Goal: Check status: Check status

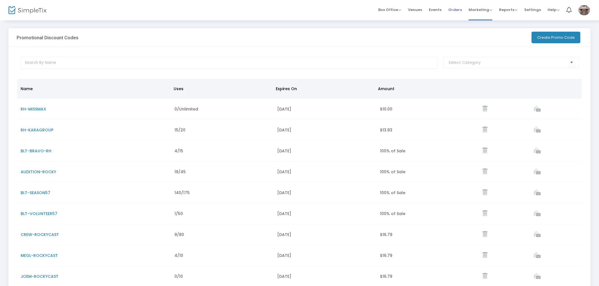
click at [338, 7] on span "Orders" at bounding box center [455, 10] width 14 height 14
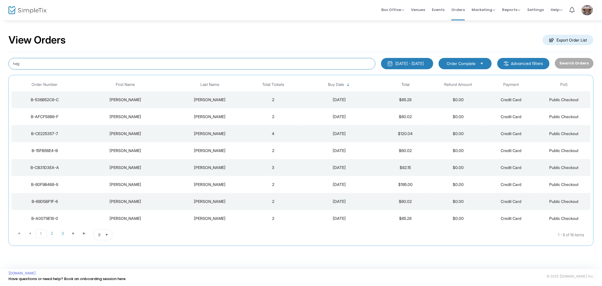
drag, startPoint x: 25, startPoint y: 68, endPoint x: -8, endPoint y: 61, distance: 34.1
click at [0, 61] on html "Processing... please wait Box Office Sell Tickets Bookings Sell Season Pass Ven…" at bounding box center [301, 143] width 602 height 286
click at [61, 230] on span "3" at bounding box center [62, 233] width 11 height 8
click at [85, 234] on span "Go to the next page" at bounding box center [84, 233] width 5 height 5
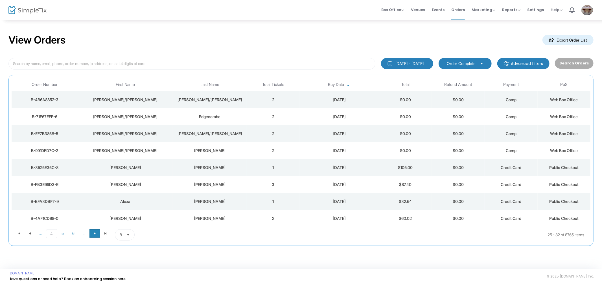
click at [94, 234] on span "Go to the next page" at bounding box center [95, 233] width 5 height 5
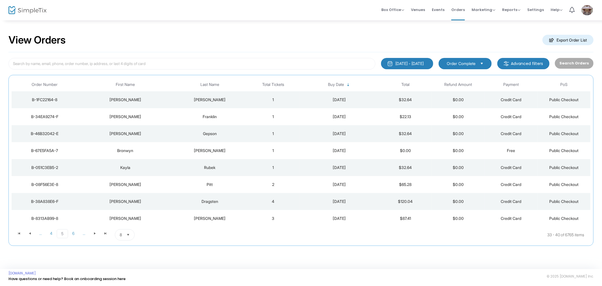
click at [214, 150] on div "[PERSON_NAME]" at bounding box center [209, 151] width 71 height 6
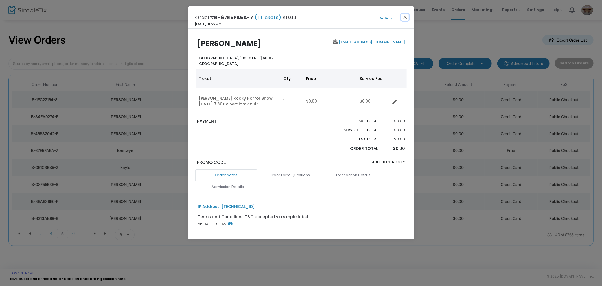
click at [338, 16] on button "Close" at bounding box center [404, 17] width 7 height 7
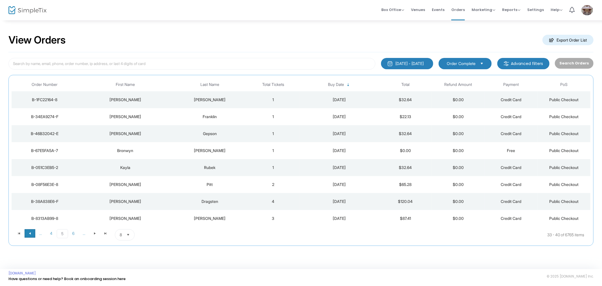
click at [30, 235] on span "Go to the previous page" at bounding box center [30, 233] width 5 height 5
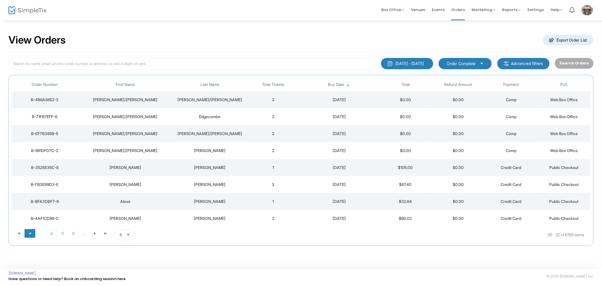
click at [27, 233] on span at bounding box center [30, 233] width 11 height 8
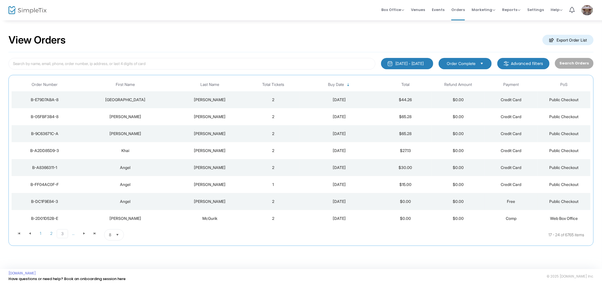
click at [261, 202] on td "2" at bounding box center [273, 201] width 53 height 17
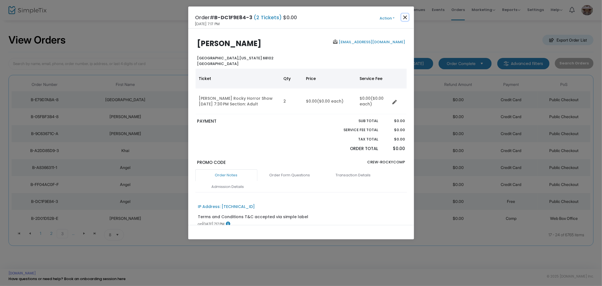
click at [338, 18] on button "Close" at bounding box center [404, 17] width 7 height 7
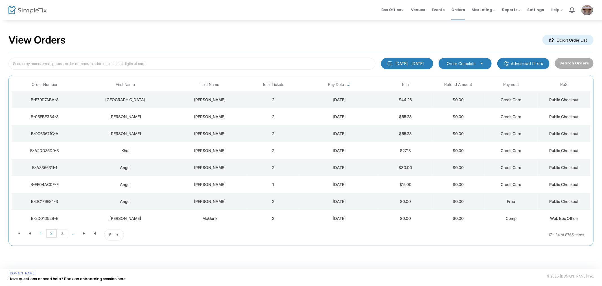
drag, startPoint x: 55, startPoint y: 235, endPoint x: 58, endPoint y: 238, distance: 4.4
click at [55, 235] on span "2" at bounding box center [51, 233] width 11 height 8
click at [42, 235] on span "1" at bounding box center [40, 233] width 11 height 8
click at [82, 233] on span "Go to the next page" at bounding box center [84, 233] width 5 height 5
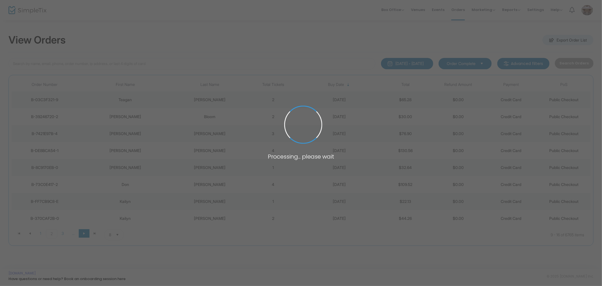
click at [82, 233] on span at bounding box center [301, 143] width 602 height 286
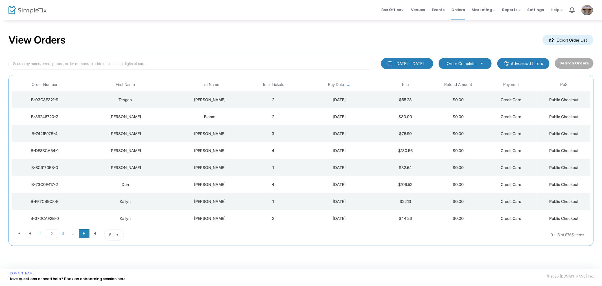
click at [82, 233] on span "Go to the next page" at bounding box center [84, 233] width 5 height 5
click at [85, 233] on span "Go to the next page" at bounding box center [84, 233] width 5 height 5
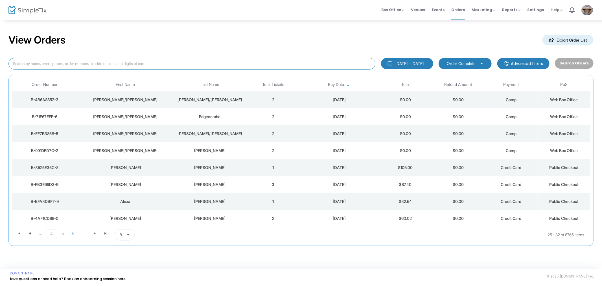
click at [94, 65] on input at bounding box center [191, 64] width 367 height 12
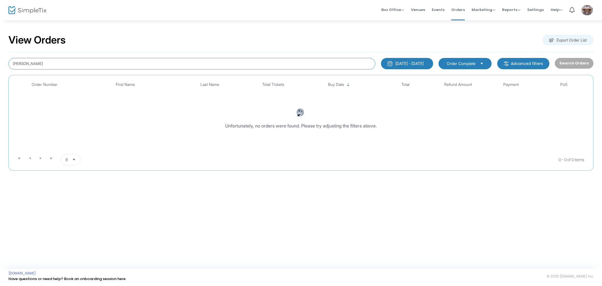
drag, startPoint x: 30, startPoint y: 63, endPoint x: 26, endPoint y: 63, distance: 4.0
click at [25, 63] on input "[PERSON_NAME]" at bounding box center [191, 64] width 367 height 12
type input "mag"
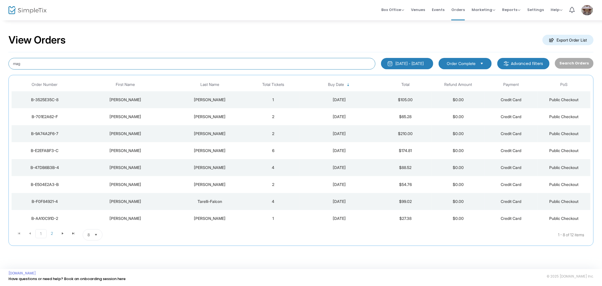
drag, startPoint x: 53, startPoint y: 59, endPoint x: -52, endPoint y: 65, distance: 105.7
click at [0, 65] on html "Processing... please wait Box Office Sell Tickets Bookings Sell Season Pass Ven…" at bounding box center [301, 143] width 602 height 286
click at [338, 6] on span "Box Office Sell Tickets Bookings Sell Season Pass" at bounding box center [392, 10] width 23 height 14
click at [338, 14] on span "Events" at bounding box center [438, 10] width 13 height 14
